Goal: Information Seeking & Learning: Understand process/instructions

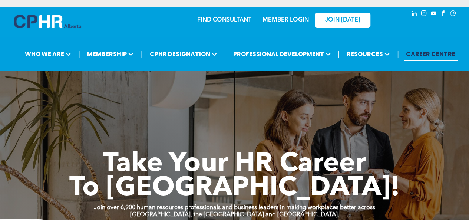
click at [281, 20] on link "MEMBER LOGIN" at bounding box center [285, 20] width 46 height 6
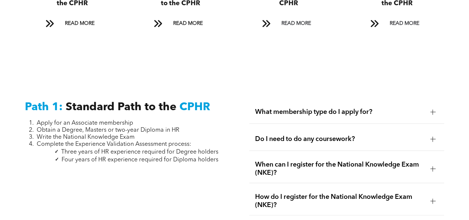
scroll to position [903, 0]
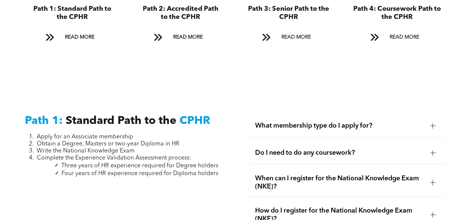
click at [358, 122] on span "What membership type do I apply for?" at bounding box center [339, 126] width 169 height 8
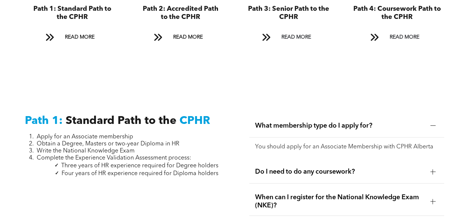
click at [358, 122] on span "What membership type do I apply for?" at bounding box center [339, 126] width 169 height 8
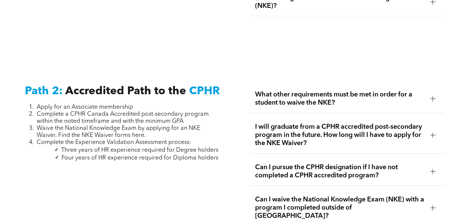
scroll to position [1116, 0]
click at [300, 90] on span "What other requirements must be met in order for a student to waive the NKE?" at bounding box center [339, 98] width 169 height 16
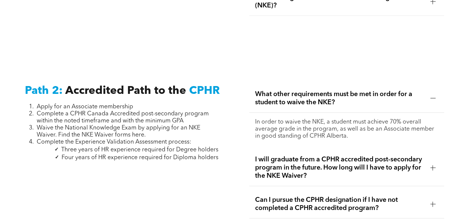
click at [300, 90] on span "What other requirements must be met in order for a student to waive the NKE?" at bounding box center [339, 98] width 169 height 16
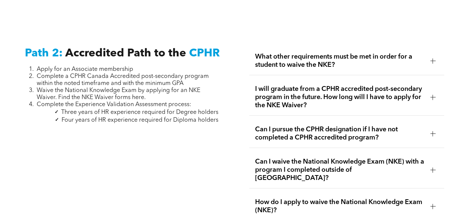
scroll to position [1157, 0]
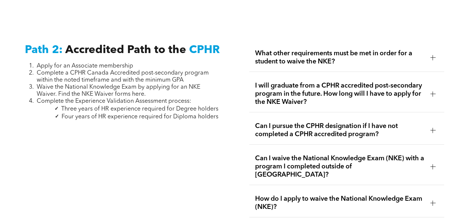
click at [317, 82] on span "I will graduate from a CPHR accredited post-secondary program in the future. Ho…" at bounding box center [339, 94] width 169 height 24
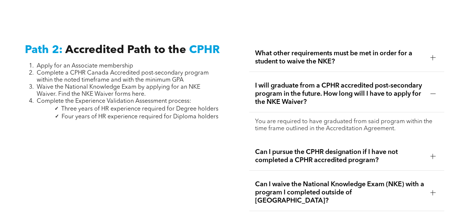
click at [317, 82] on span "I will graduate from a CPHR accredited post-secondary program in the future. Ho…" at bounding box center [339, 94] width 169 height 24
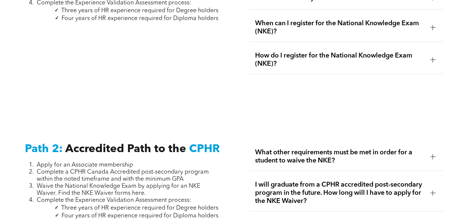
scroll to position [909, 0]
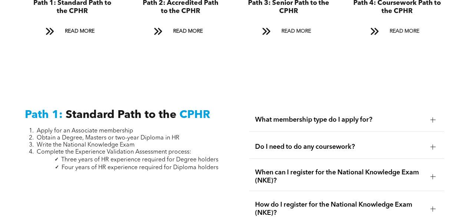
click at [277, 108] on div "What membership type do I apply for?" at bounding box center [346, 119] width 195 height 23
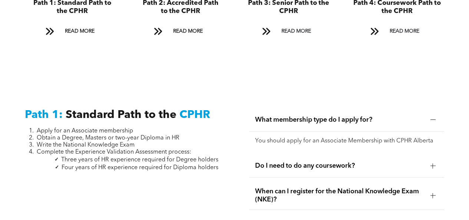
click at [277, 108] on div "What membership type do I apply for?" at bounding box center [346, 119] width 195 height 23
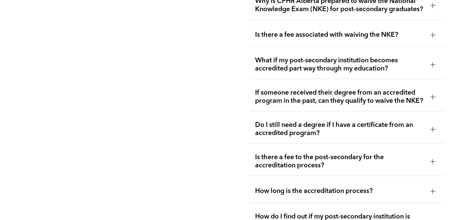
scroll to position [1546, 0]
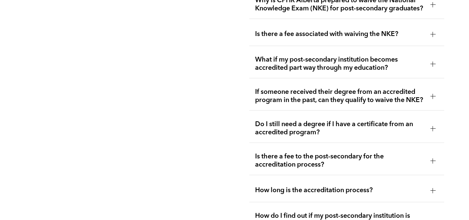
click at [321, 100] on span "If someone received their degree from an accredited program in the past, can th…" at bounding box center [339, 96] width 169 height 16
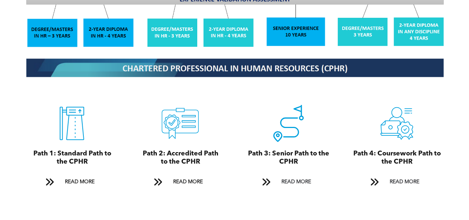
scroll to position [762, 0]
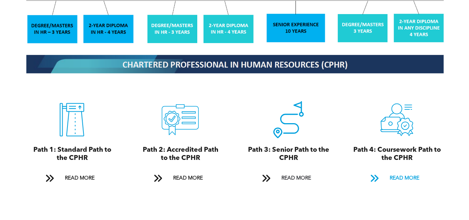
click at [406, 172] on span "READ MORE" at bounding box center [404, 178] width 35 height 14
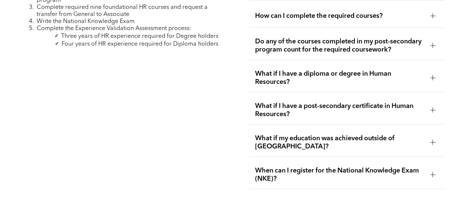
scroll to position [2357, 0]
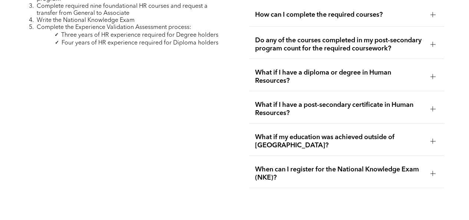
click at [335, 127] on div "What if my education was achieved outside of Canada?" at bounding box center [346, 141] width 195 height 29
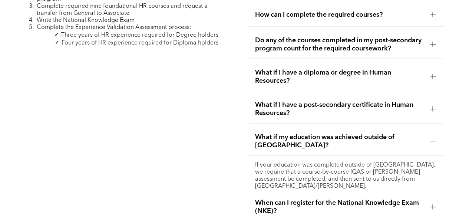
click at [335, 127] on div "What if my education was achieved outside of Canada?" at bounding box center [346, 141] width 195 height 29
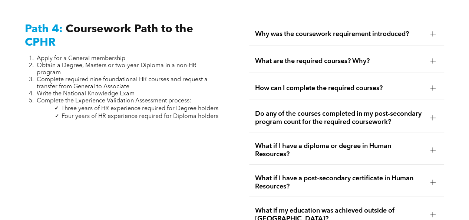
scroll to position [2282, 0]
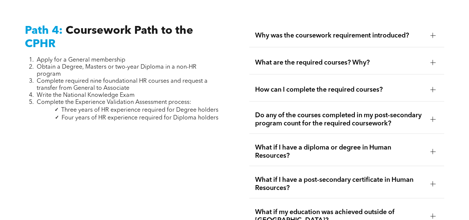
click at [341, 111] on span "Do any of the courses completed in my post-secondary program count for the requ…" at bounding box center [339, 119] width 169 height 16
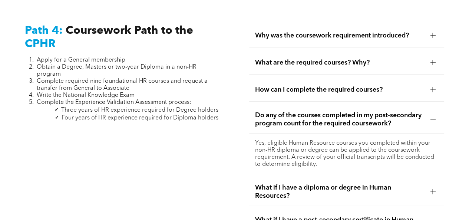
click at [341, 111] on span "Do any of the courses completed in my post-secondary program count for the requ…" at bounding box center [339, 119] width 169 height 16
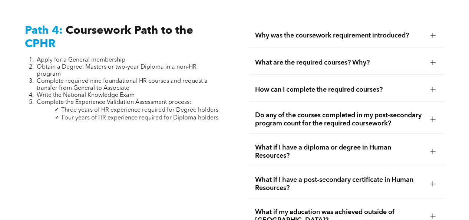
click at [350, 86] on span "How can I complete the required courses?" at bounding box center [339, 90] width 169 height 8
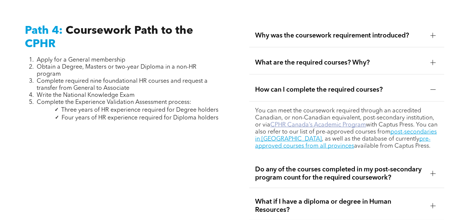
click at [340, 122] on link "CPHR Canada’s Academic Program" at bounding box center [318, 125] width 96 height 6
